Goal: Transaction & Acquisition: Purchase product/service

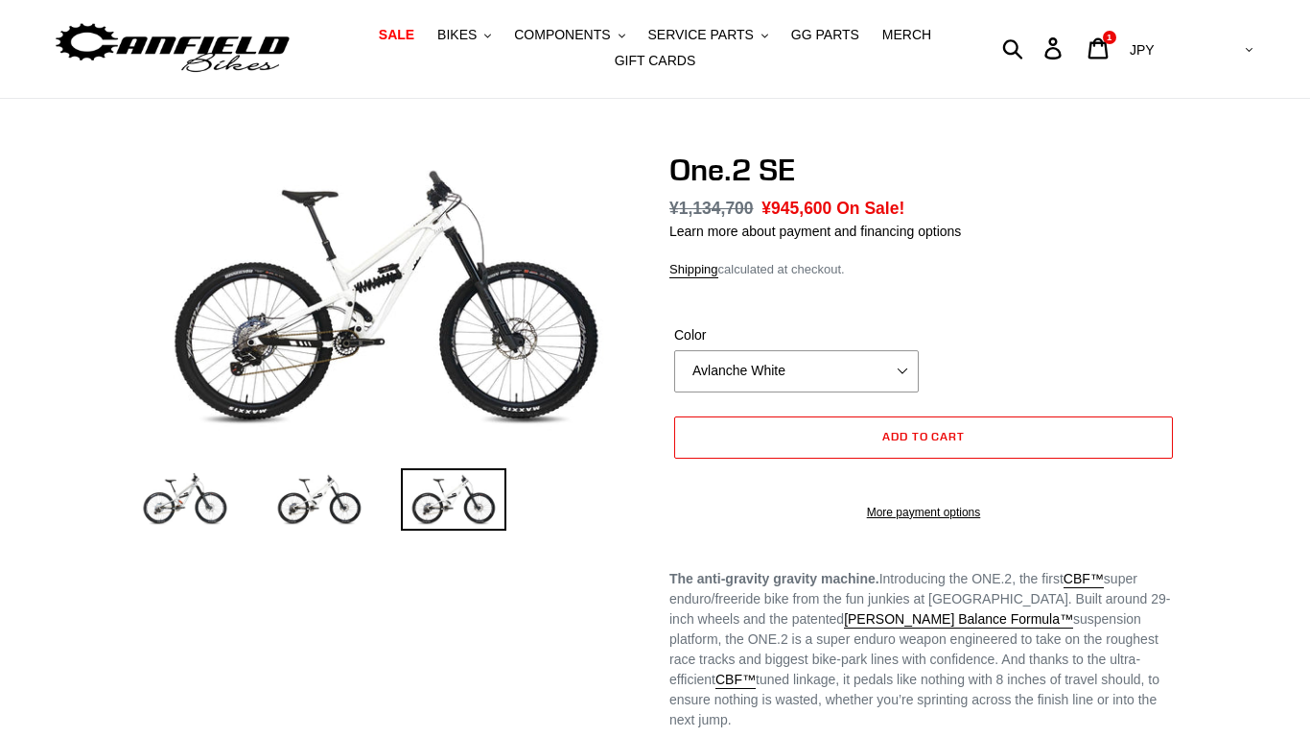
select select "highest-rating"
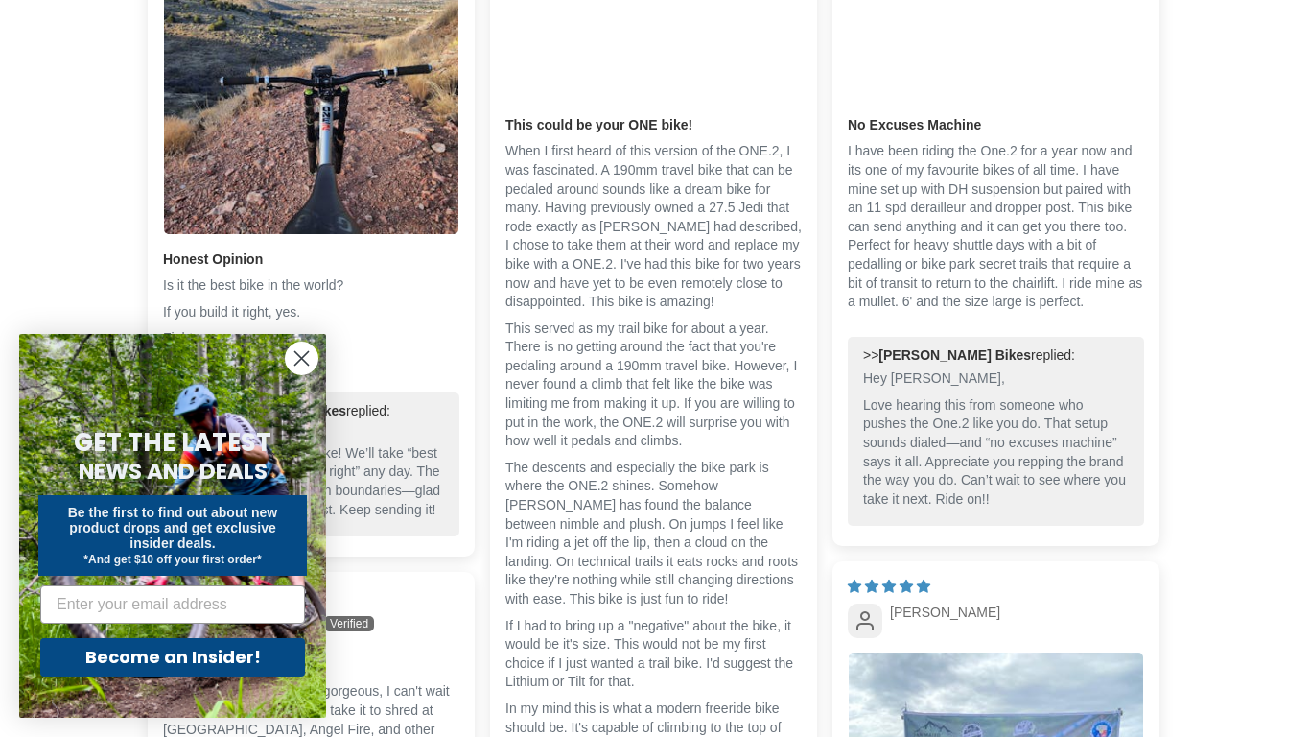
scroll to position [1304, 0]
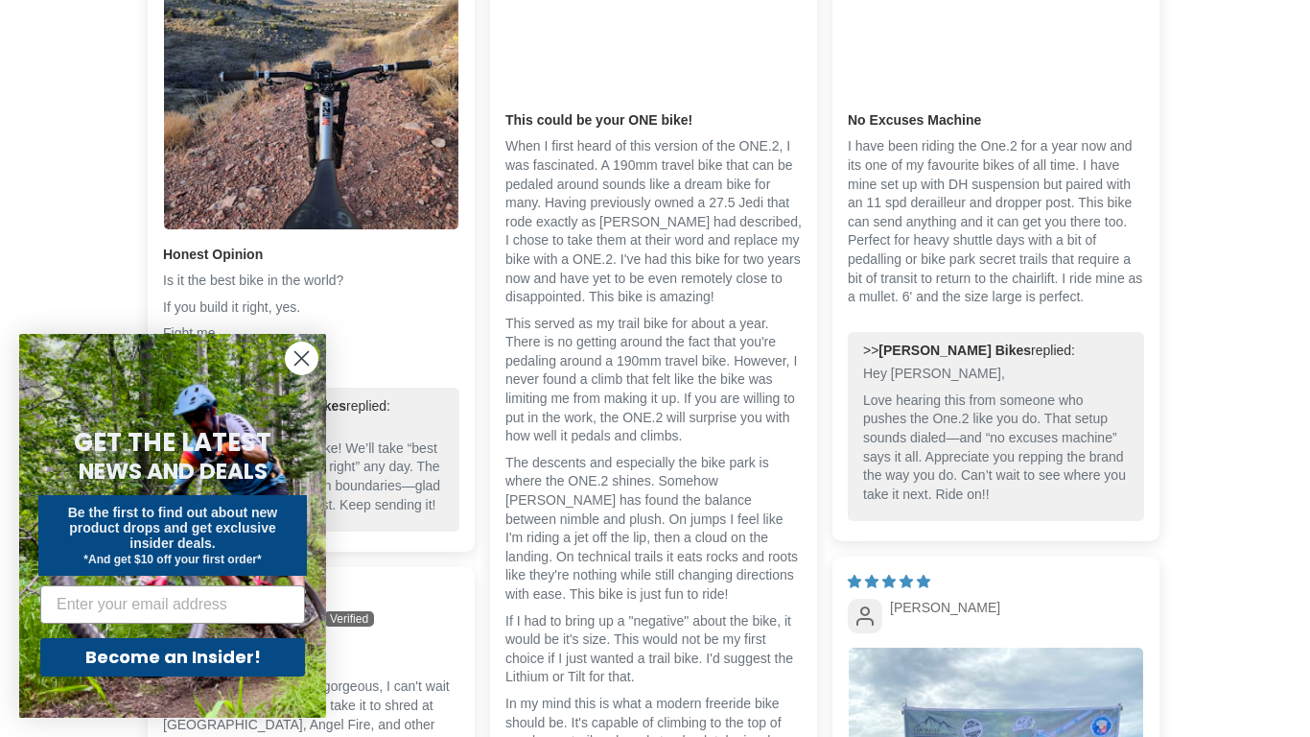
click at [300, 364] on circle "Close dialog" at bounding box center [302, 358] width 32 height 32
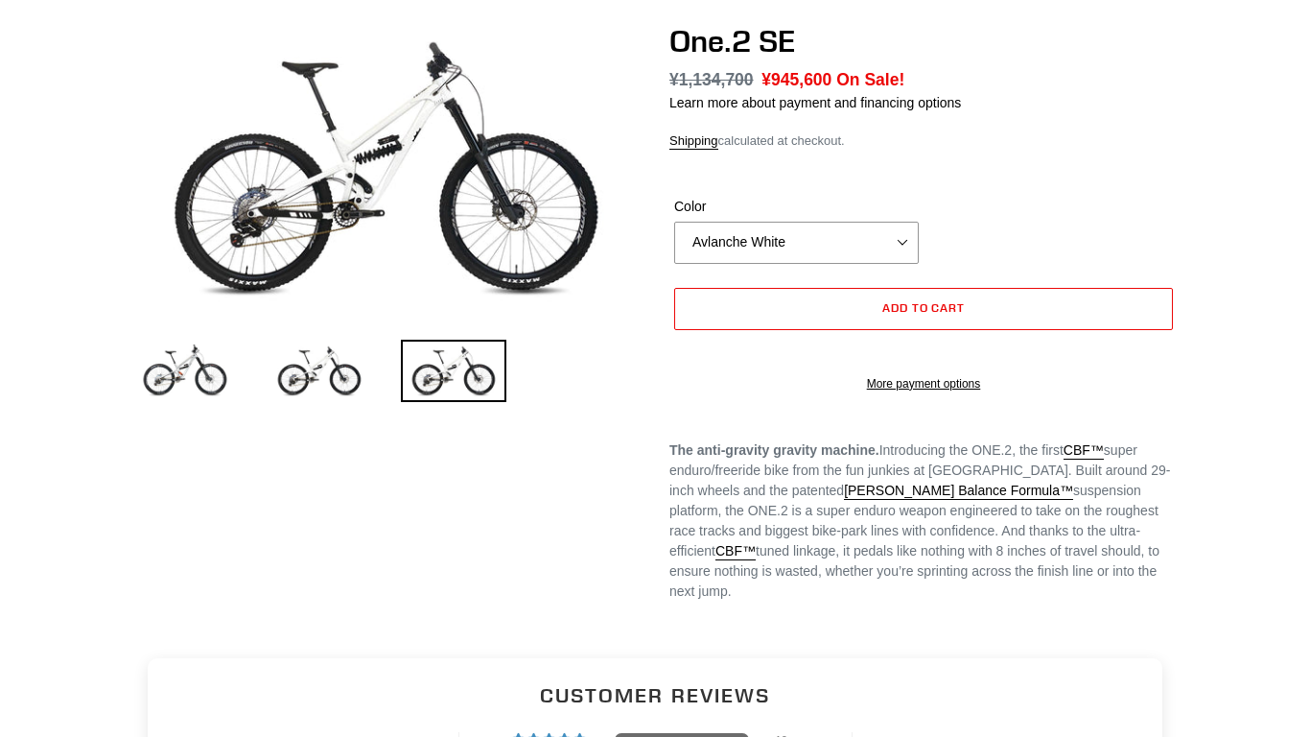
scroll to position [0, 0]
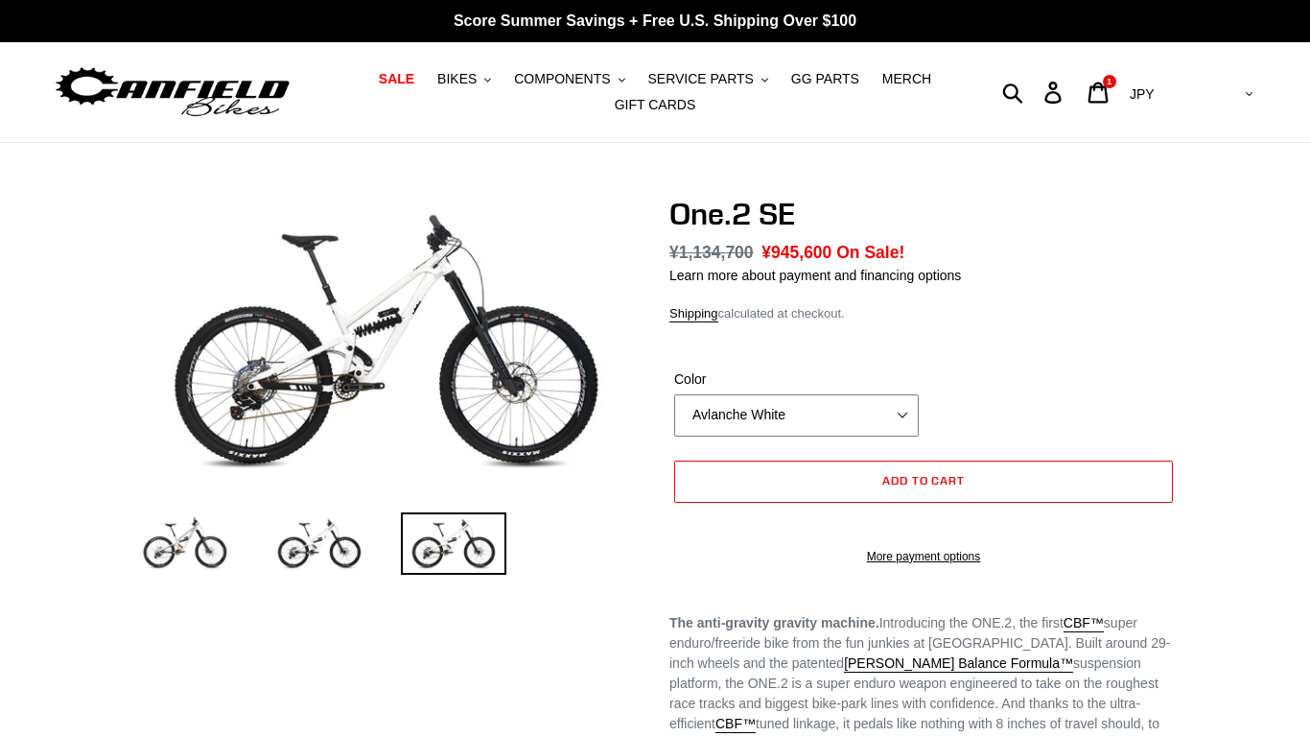
click at [889, 434] on select "Avlanche White Bentonite Grey" at bounding box center [796, 415] width 245 height 42
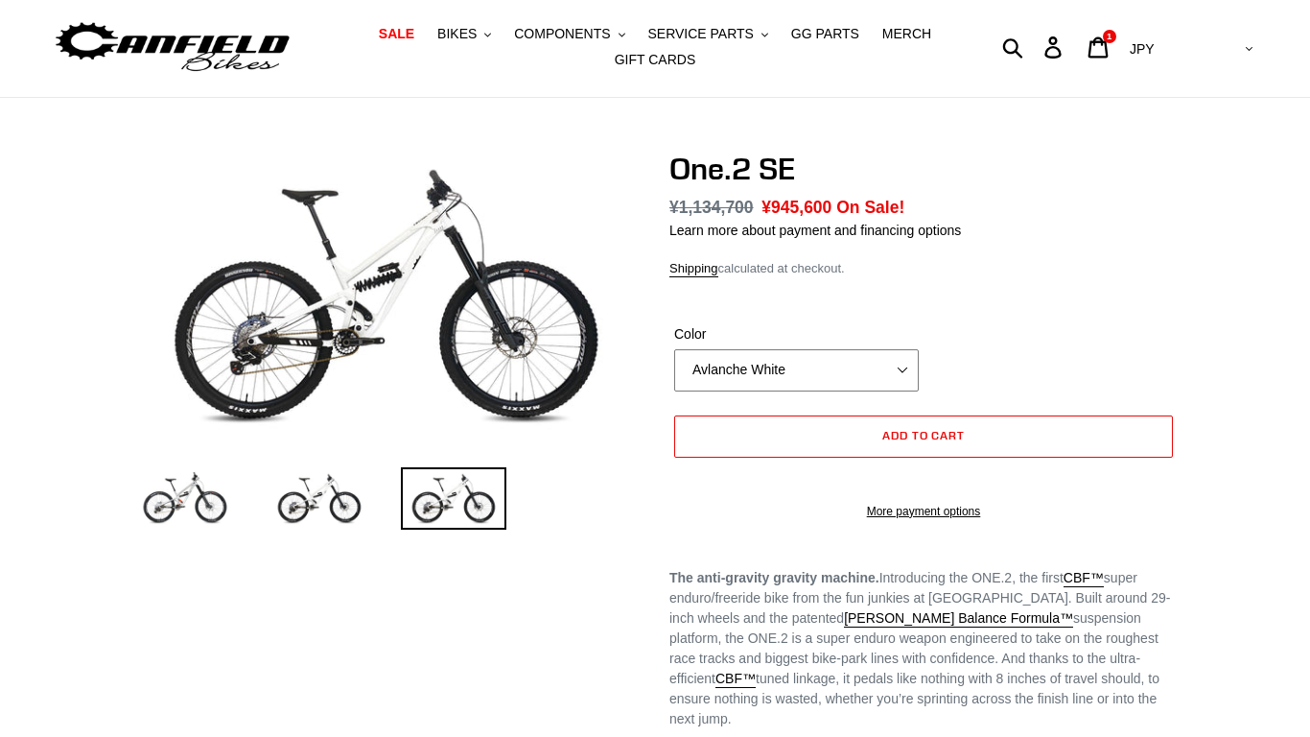
scroll to position [12, 0]
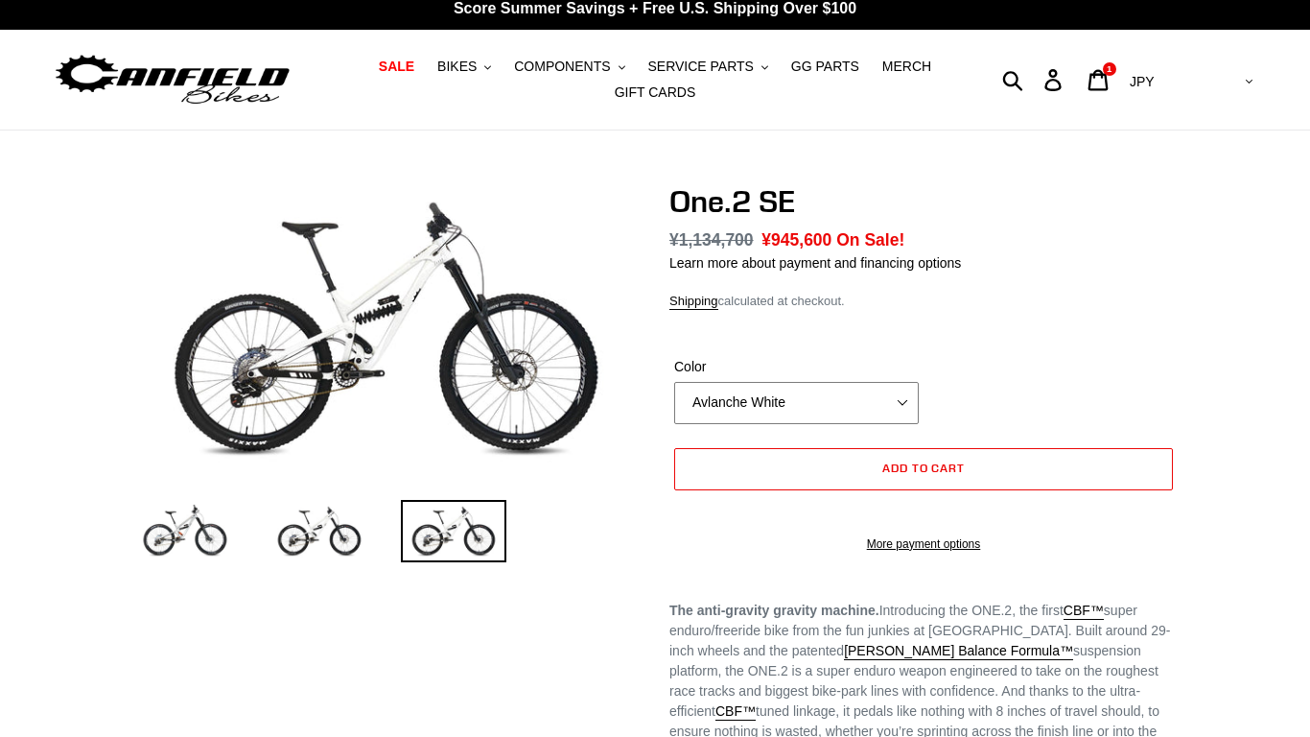
click at [907, 406] on select "Avlanche White Bentonite Grey" at bounding box center [796, 403] width 245 height 42
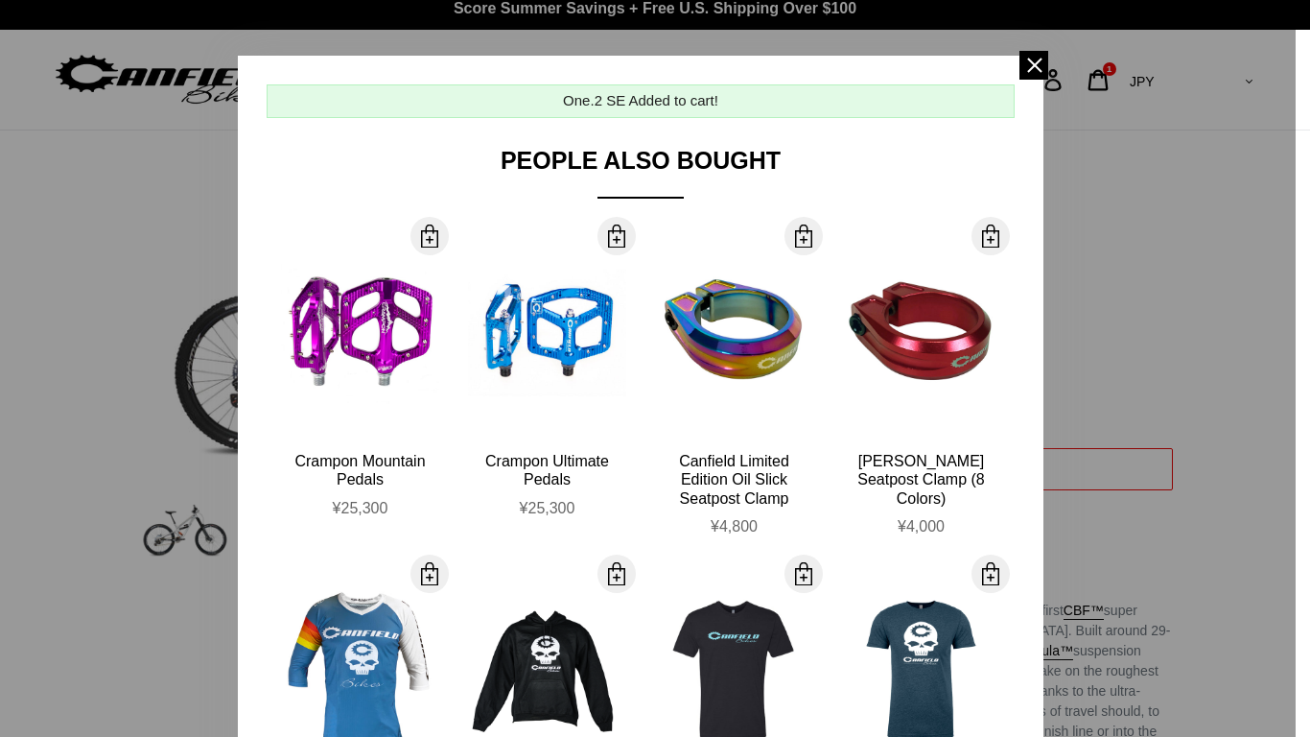
select select "Bentonite Grey"
click at [674, 382] on select "Avlanche White Bentonite Grey" at bounding box center [796, 403] width 245 height 42
click at [1158, 269] on div at bounding box center [655, 368] width 1310 height 737
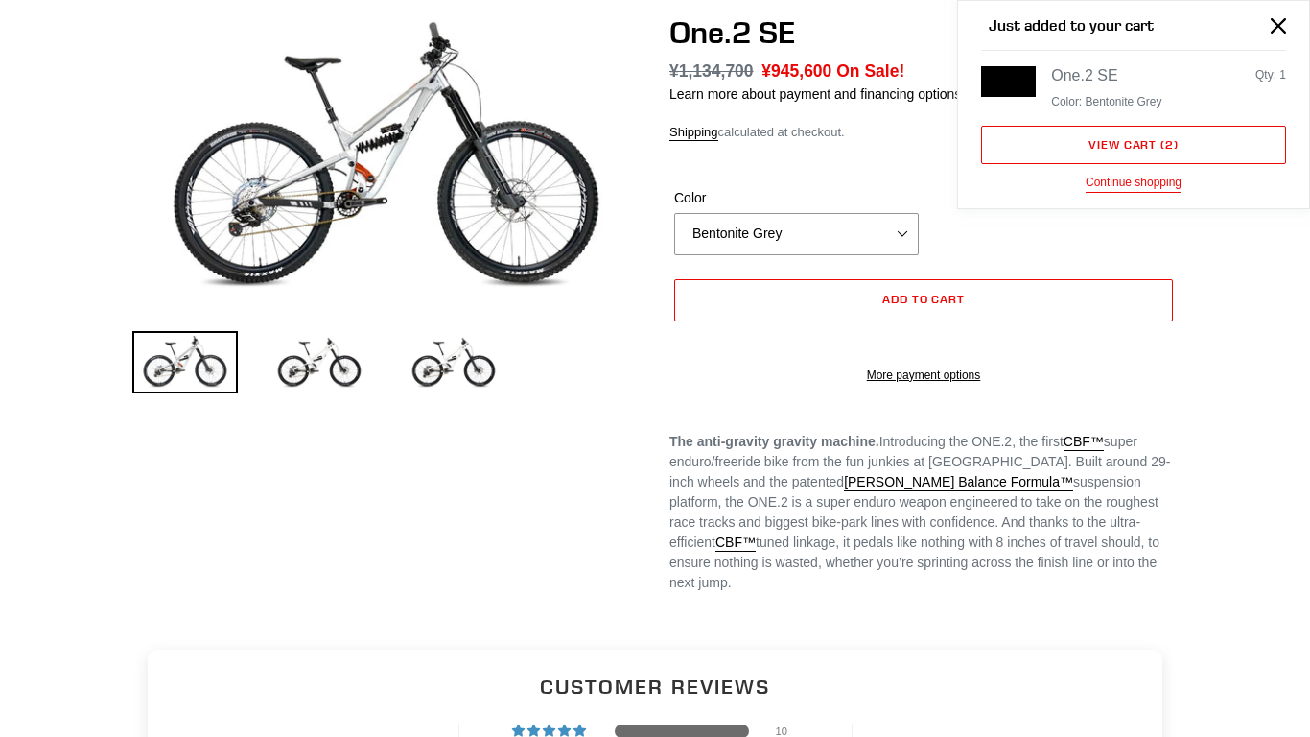
scroll to position [176, 0]
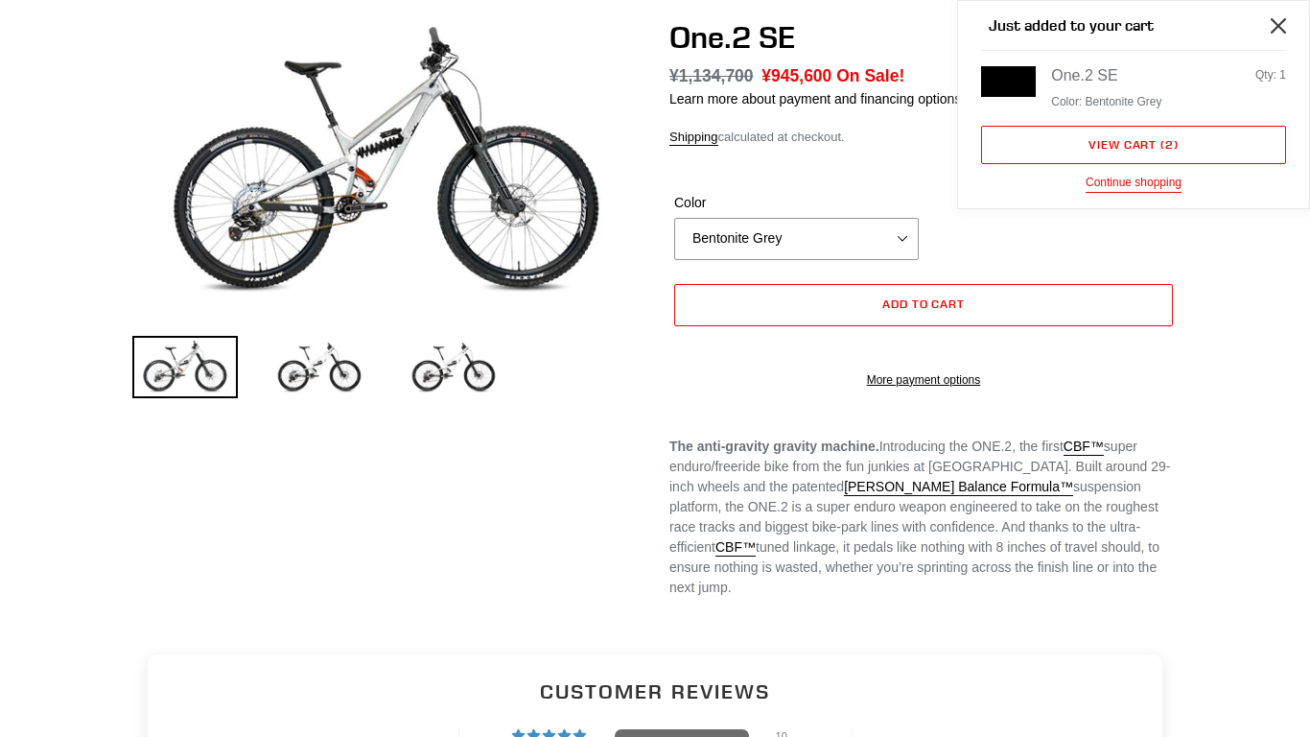
click at [1259, 25] on button "Close" at bounding box center [1278, 25] width 43 height 43
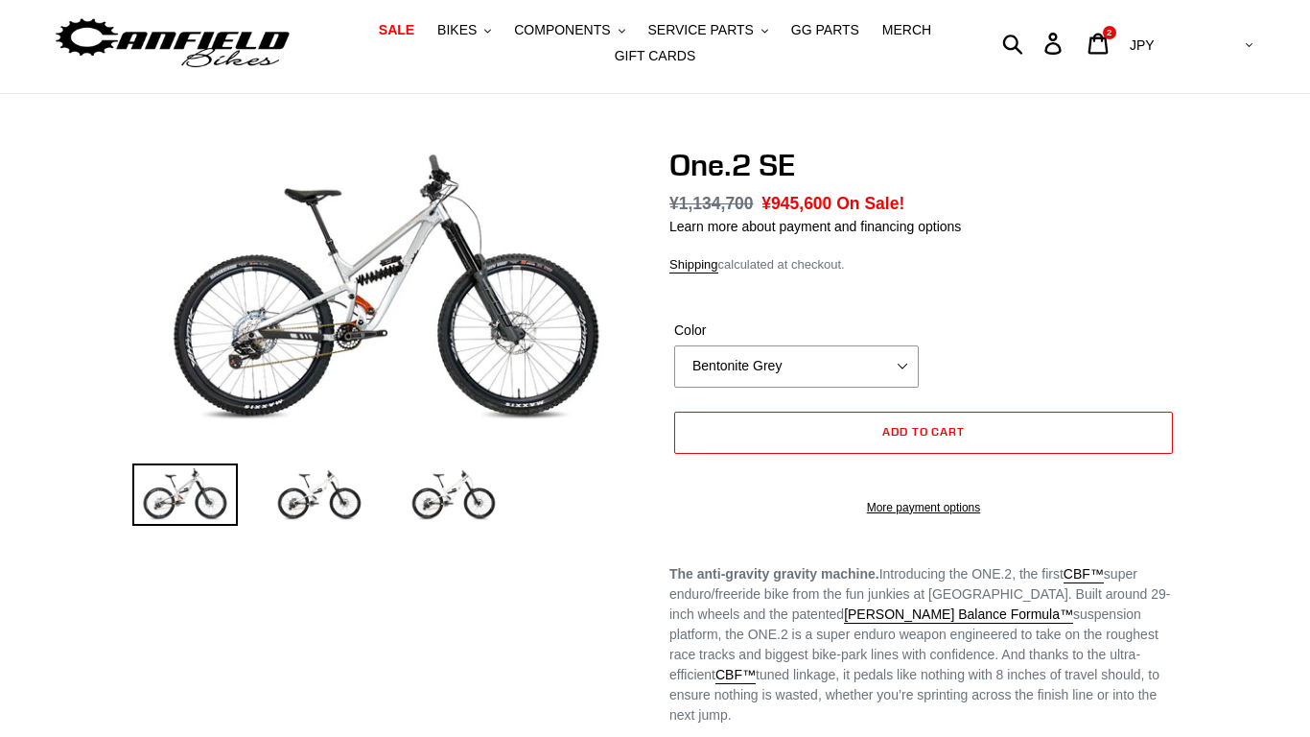
scroll to position [0, 0]
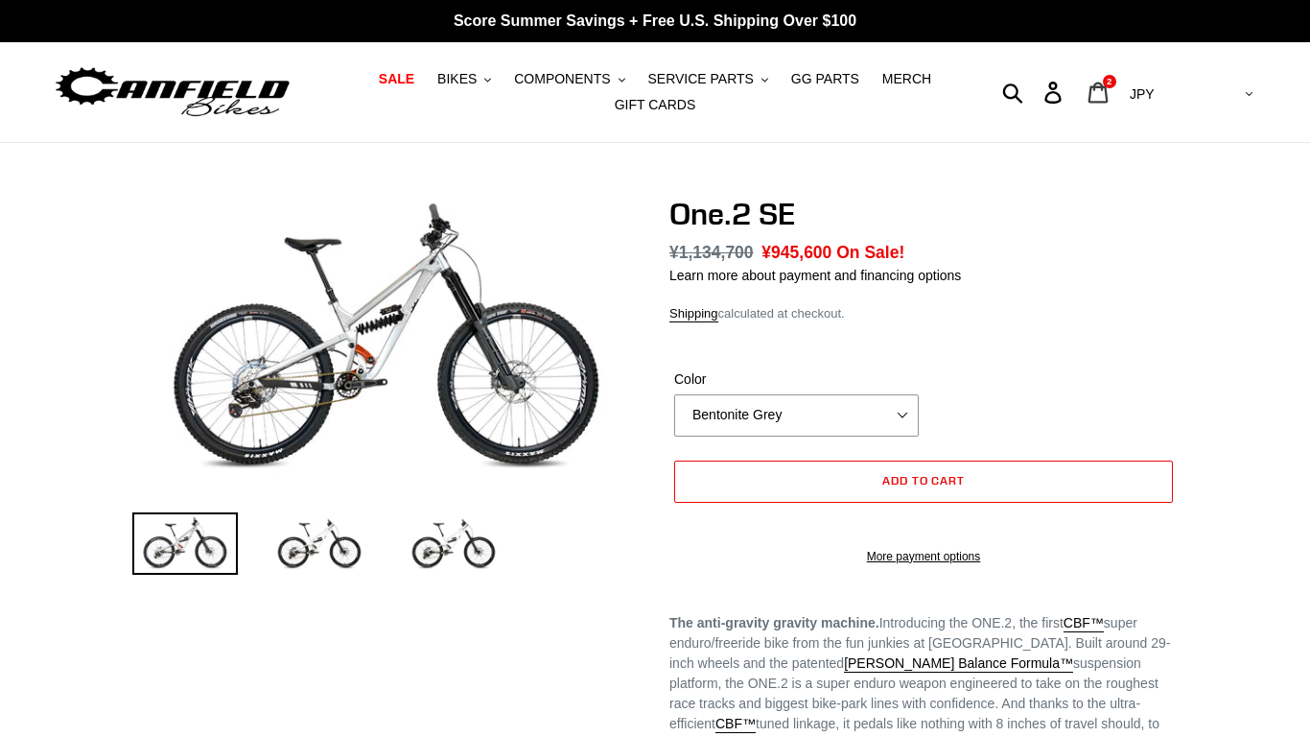
click at [1109, 89] on icon at bounding box center [1098, 93] width 21 height 22
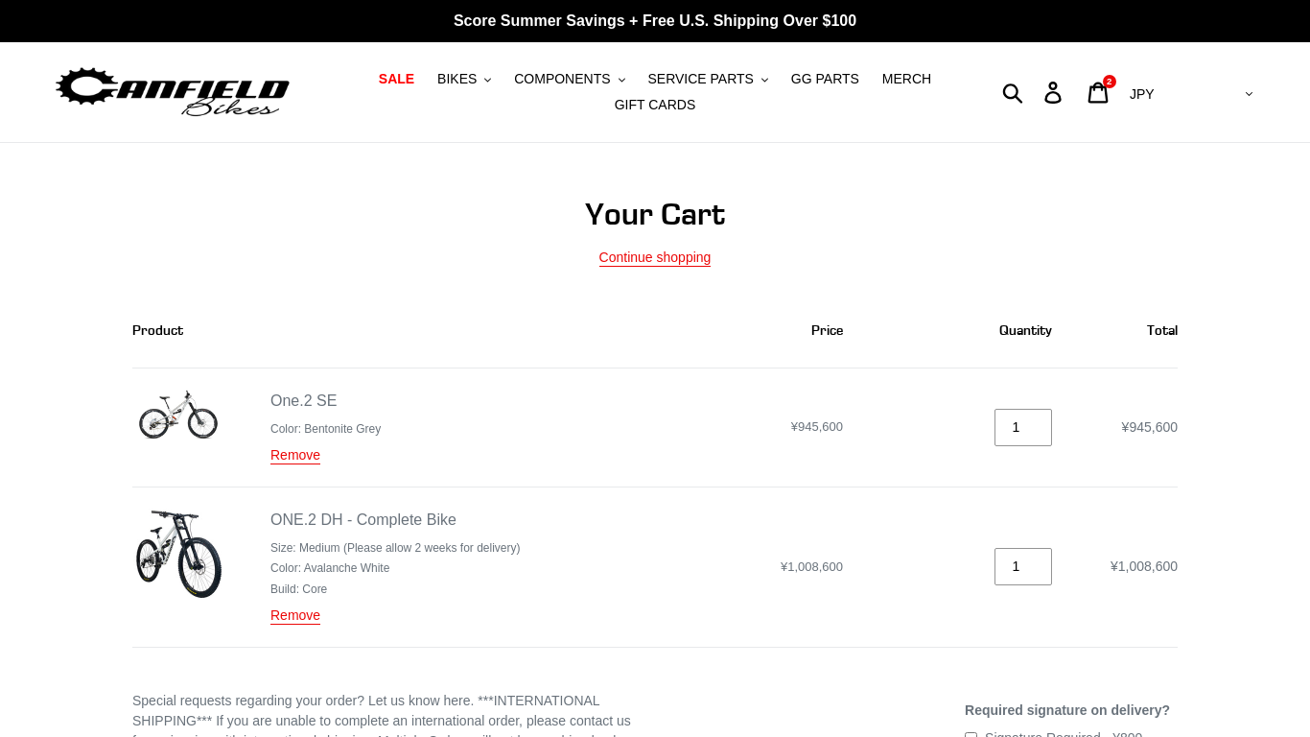
click at [313, 531] on div "ONE.2 DH - Complete Bike Size: Medium (Please allow 2 weeks for delivery) Color…" at bounding box center [394, 566] width 249 height 117
click at [304, 527] on link "ONE.2 DH - Complete Bike" at bounding box center [363, 519] width 186 height 17
